Goal: Task Accomplishment & Management: Complete application form

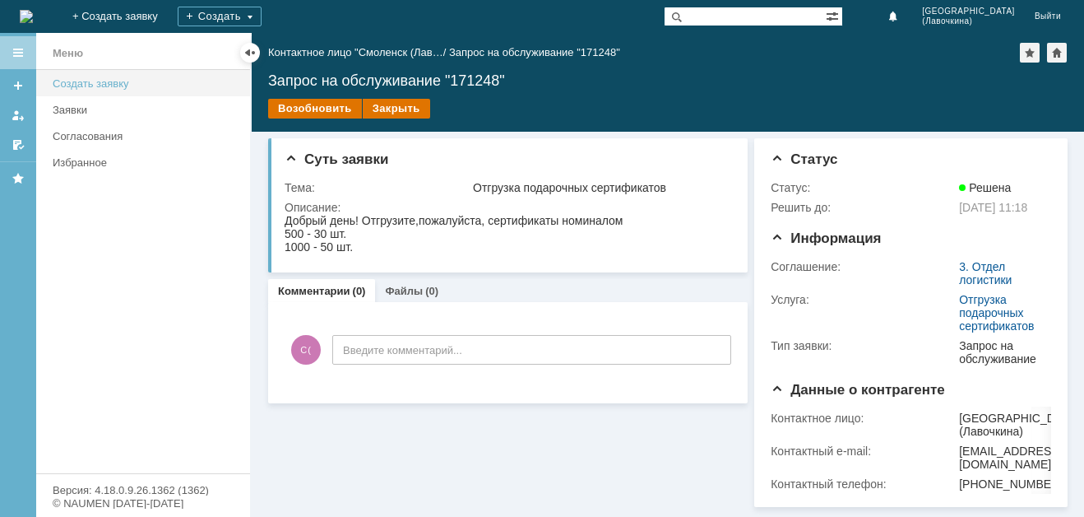
click at [72, 89] on div "Создать заявку" at bounding box center [147, 83] width 188 height 12
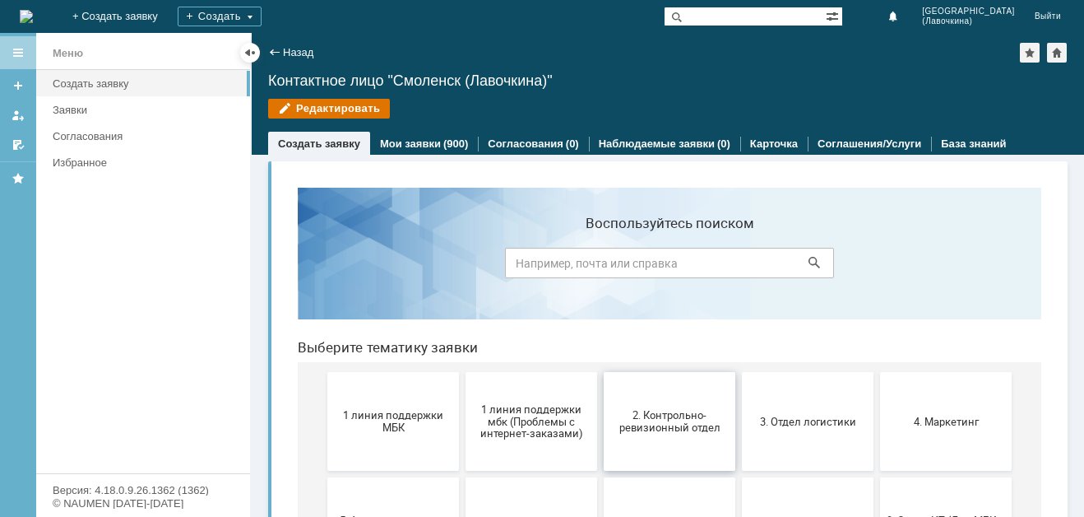
click at [661, 406] on button "2. Контрольно-ревизионный отдел" at bounding box center [670, 421] width 132 height 99
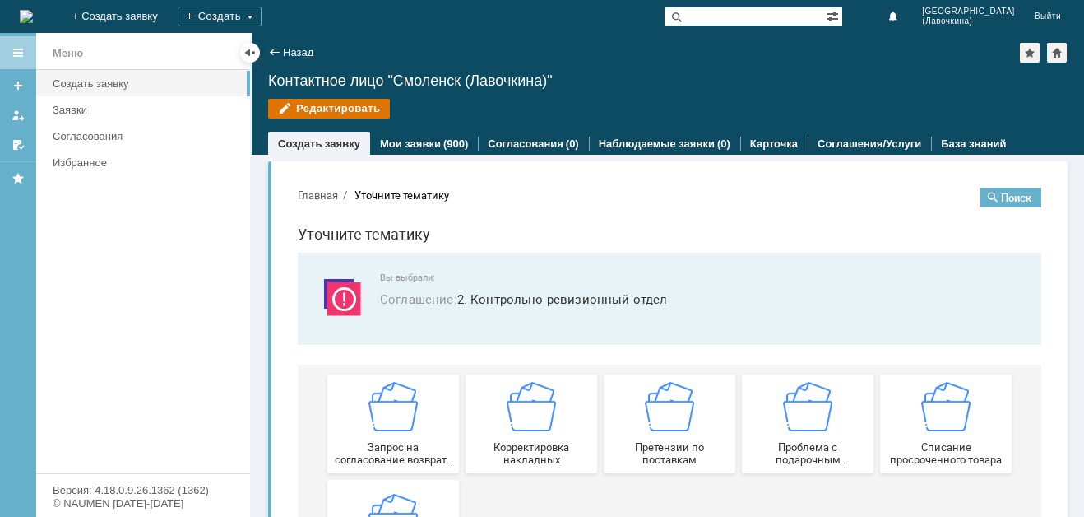
click at [661, 406] on img at bounding box center [669, 406] width 49 height 49
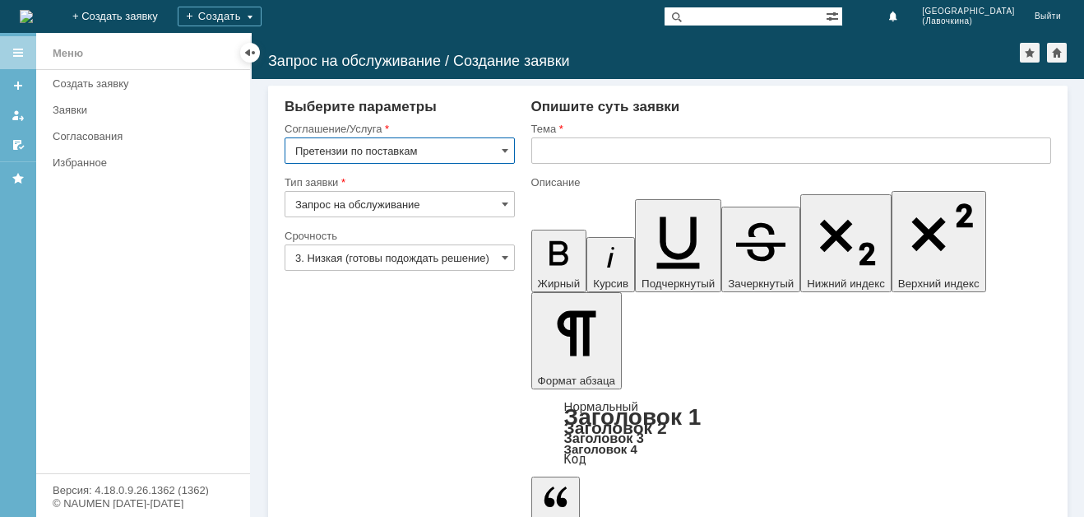
click at [484, 262] on input "3. Низкая (готовы подождать решение)" at bounding box center [400, 257] width 230 height 26
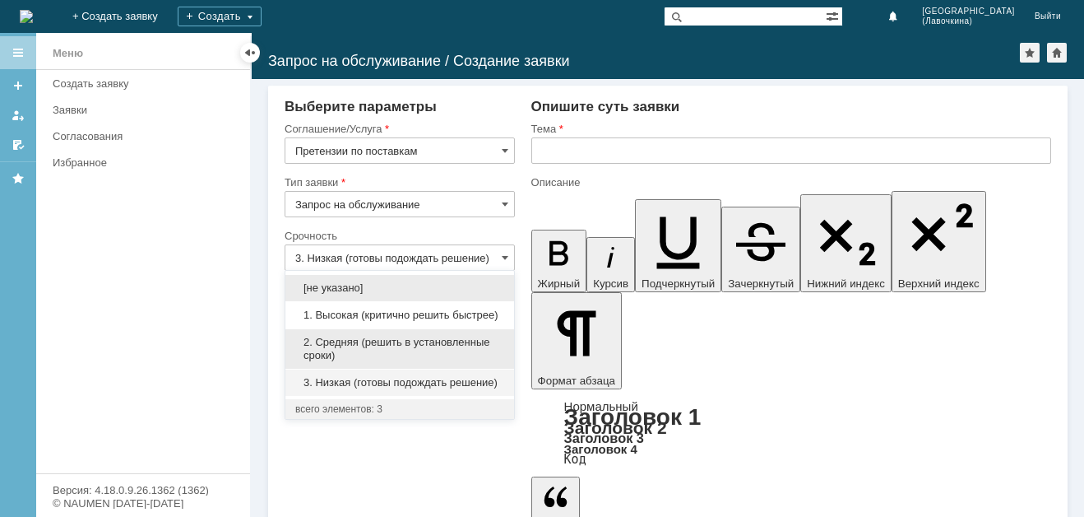
click at [383, 339] on span "2. Средняя (решить в установленные сроки)" at bounding box center [399, 349] width 209 height 26
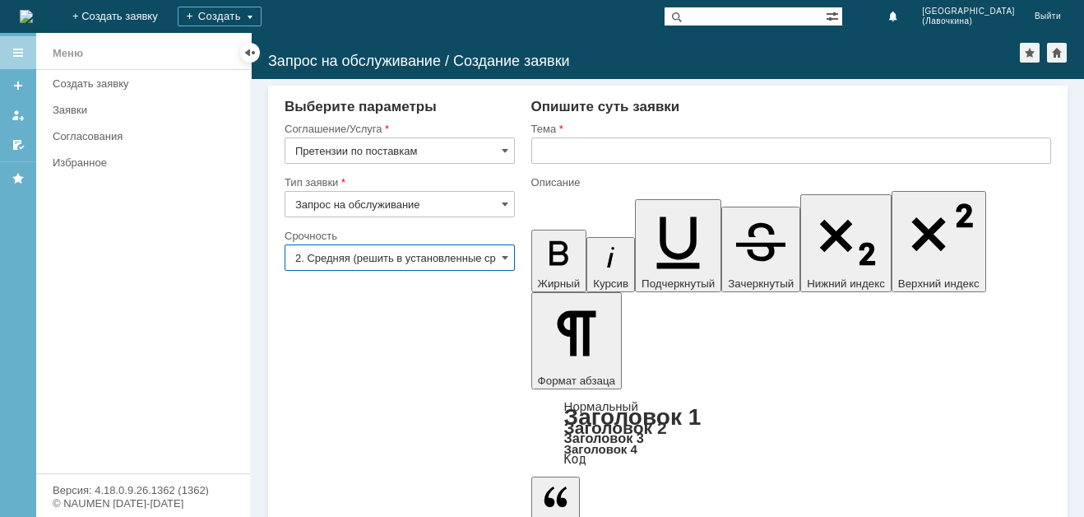
type input "2. Средняя (решить в установленные сроки)"
click at [573, 151] on input "text" at bounding box center [791, 150] width 520 height 26
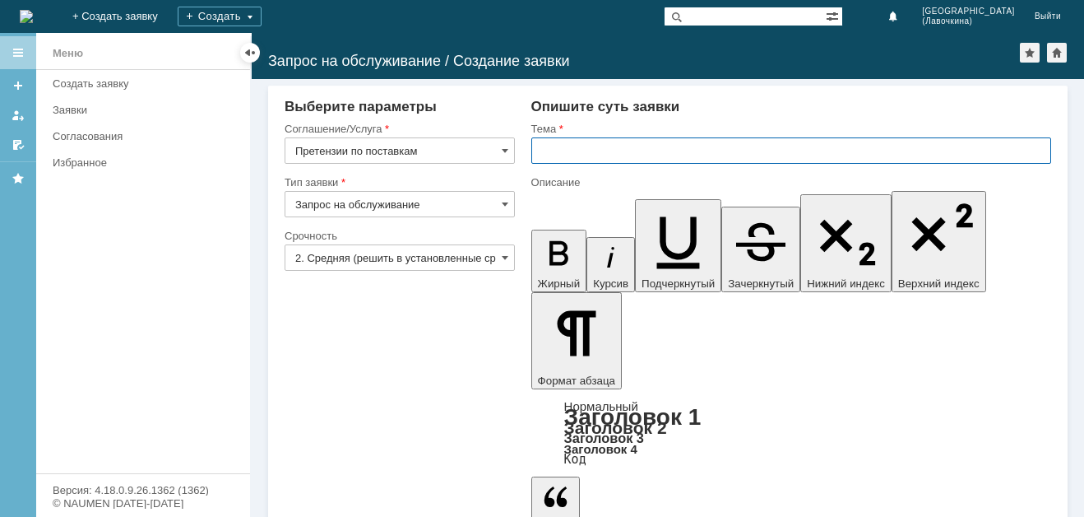
paste input "Претензии по поставкам"
type input "Претензии по поставкам"
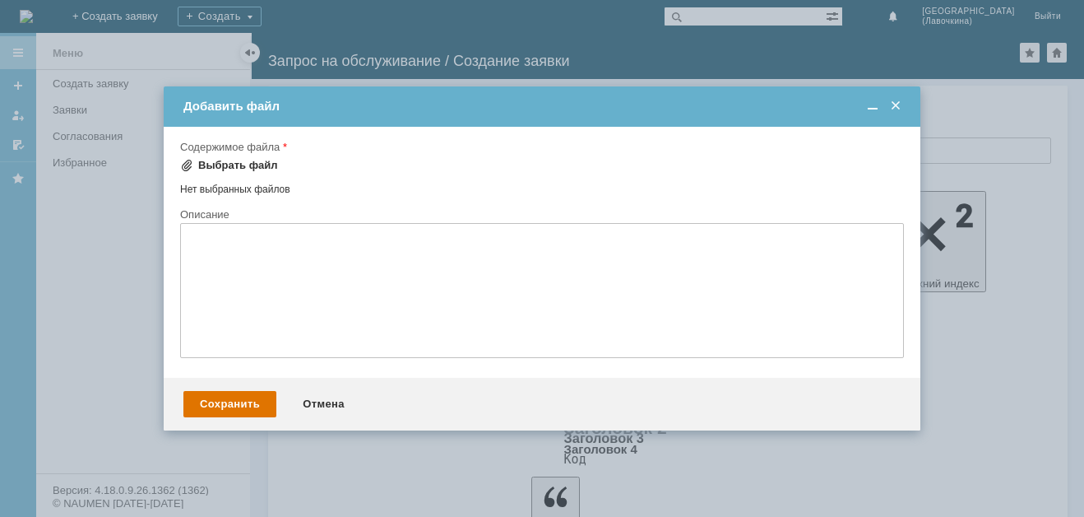
click at [248, 156] on div "Выбрать файл" at bounding box center [229, 165] width 98 height 20
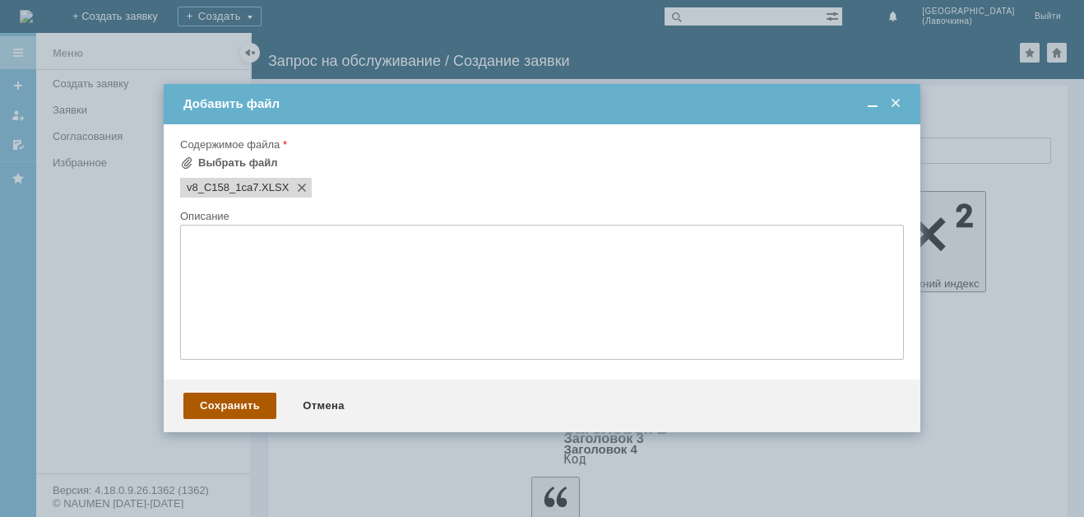
click at [230, 401] on div "Сохранить" at bounding box center [229, 405] width 93 height 26
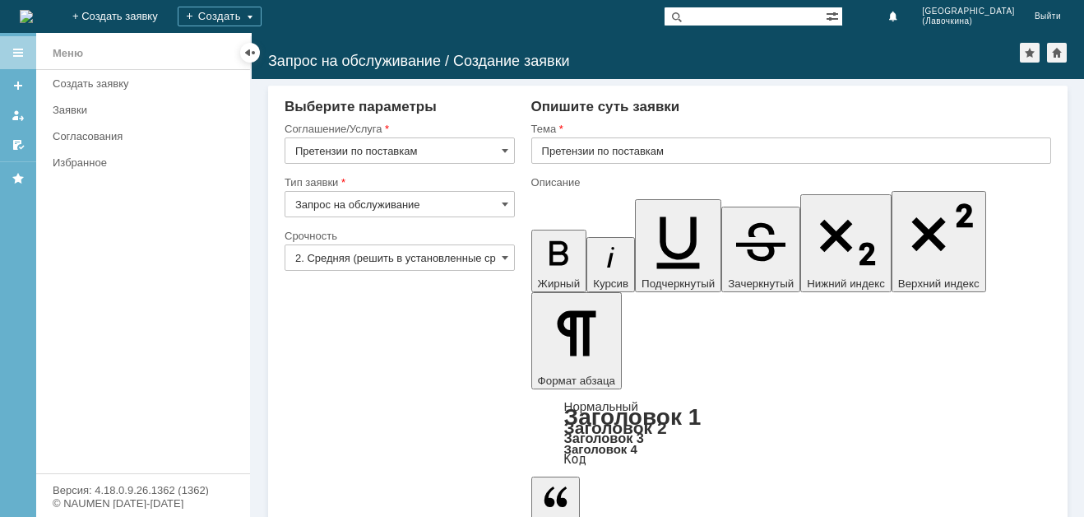
drag, startPoint x: 656, startPoint y: 3923, endPoint x: 662, endPoint y: 3929, distance: 8.7
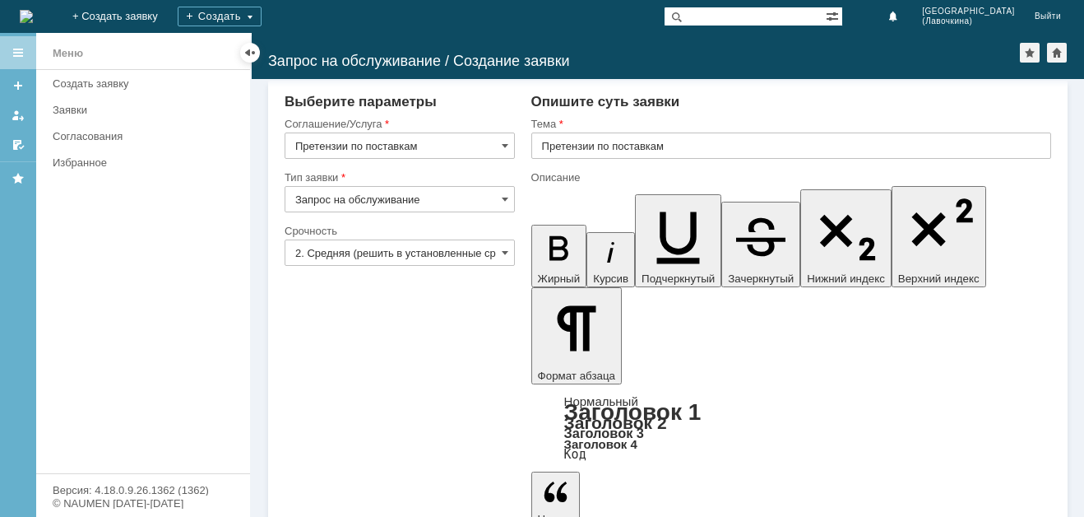
scroll to position [6, 0]
